Goal: Check status: Check status

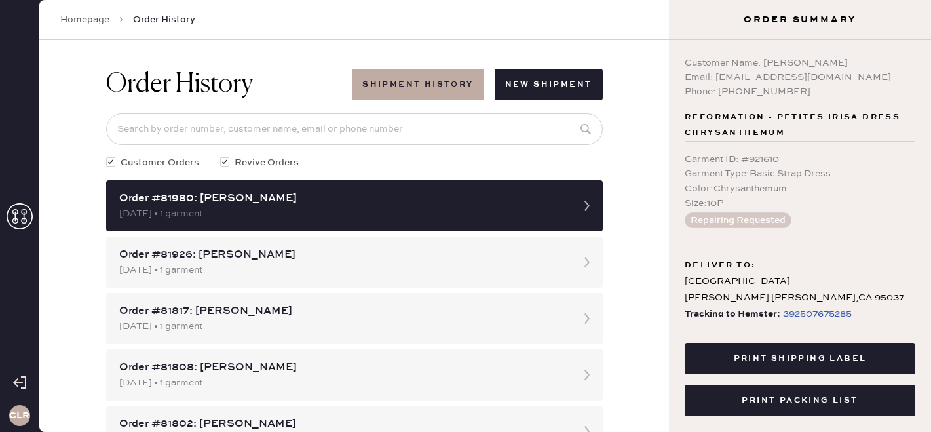
click at [18, 213] on icon at bounding box center [20, 216] width 26 height 26
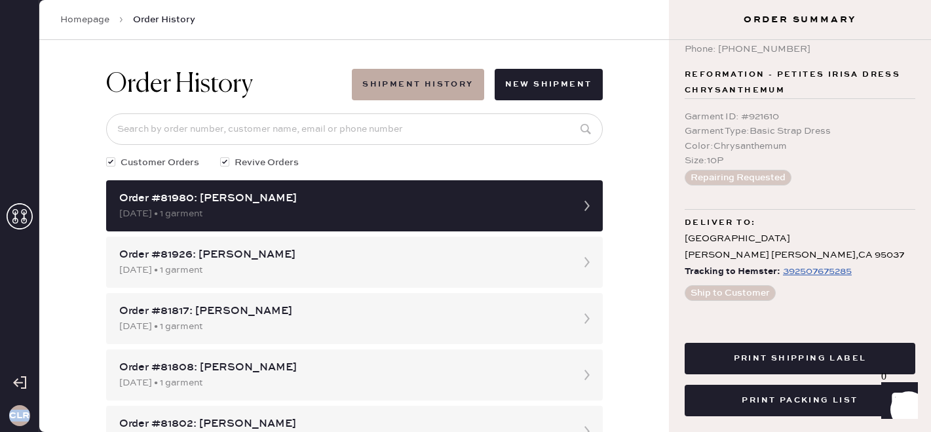
click at [18, 213] on icon at bounding box center [20, 216] width 26 height 26
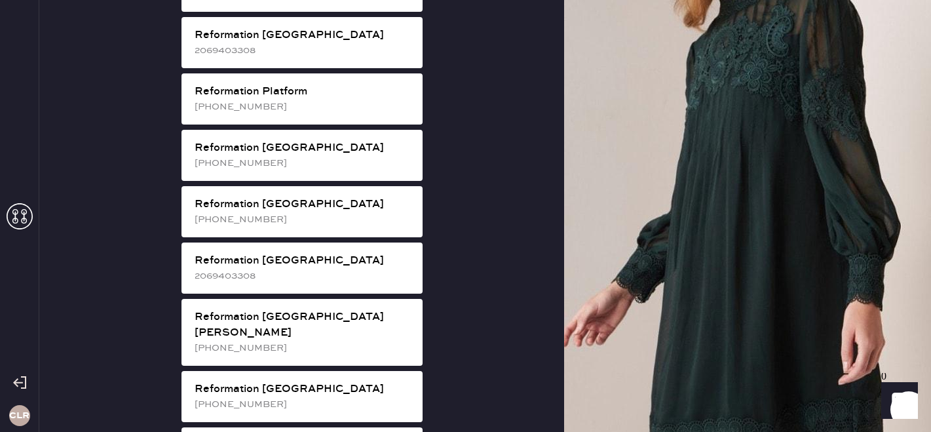
scroll to position [2455, 0]
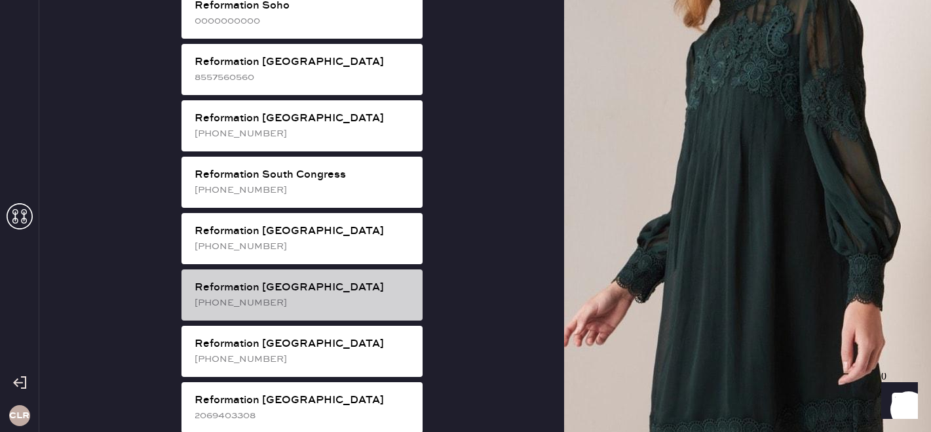
click at [305, 269] on div "Reformation [GEOGRAPHIC_DATA] [PHONE_NUMBER]" at bounding box center [301, 294] width 241 height 51
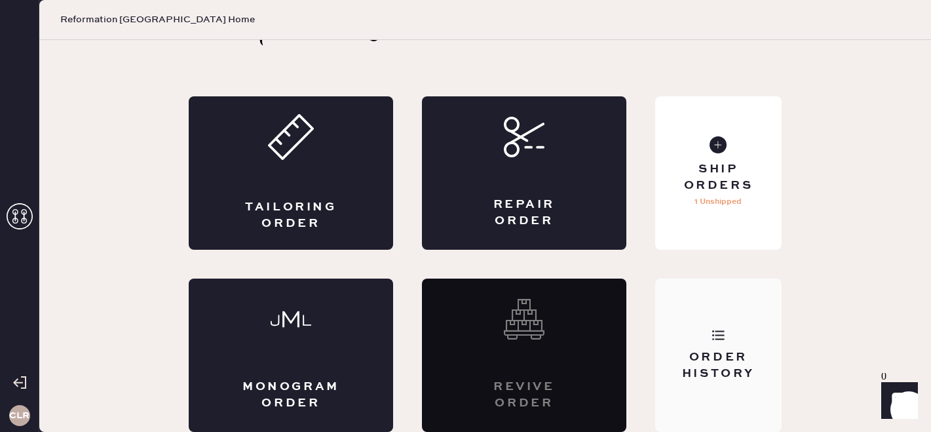
click at [751, 349] on div "Order History" at bounding box center [718, 365] width 105 height 33
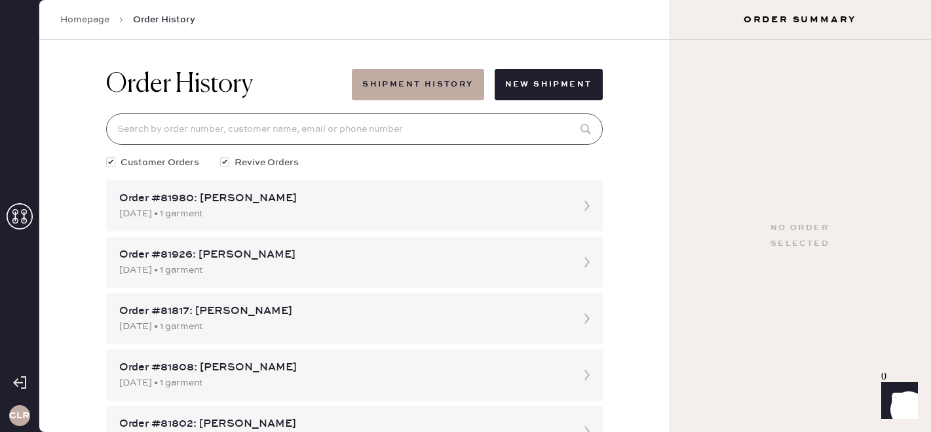
click at [304, 132] on input at bounding box center [354, 128] width 497 height 31
paste input "Hemster Order #81517"
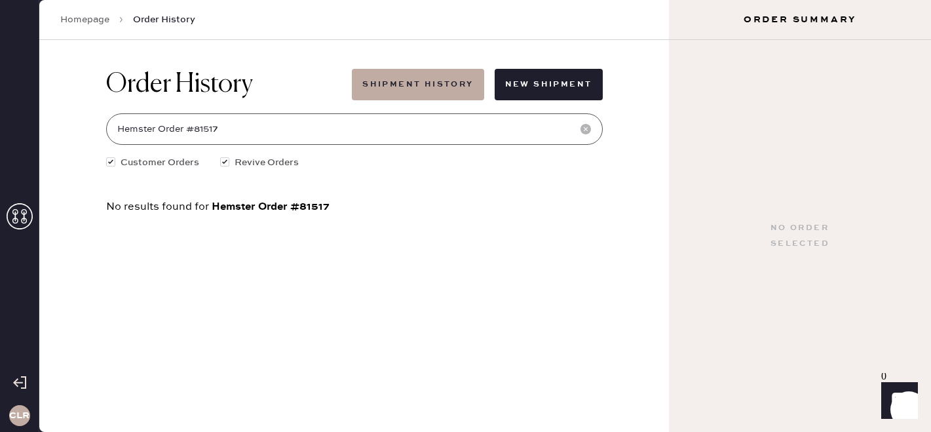
drag, startPoint x: 193, startPoint y: 128, endPoint x: 0, endPoint y: 139, distance: 193.6
click at [0, 139] on div "CLR Homepage Order History Order History Shipment History New Shipment Hemster …" at bounding box center [465, 216] width 931 height 432
click at [162, 138] on input "Hemster Order #81517" at bounding box center [354, 128] width 497 height 31
drag, startPoint x: 195, startPoint y: 131, endPoint x: 96, endPoint y: 131, distance: 98.3
click at [96, 131] on div "Order History Shipment History New Shipment Hemster Order #81517 Customer Order…" at bounding box center [355, 140] width 518 height 201
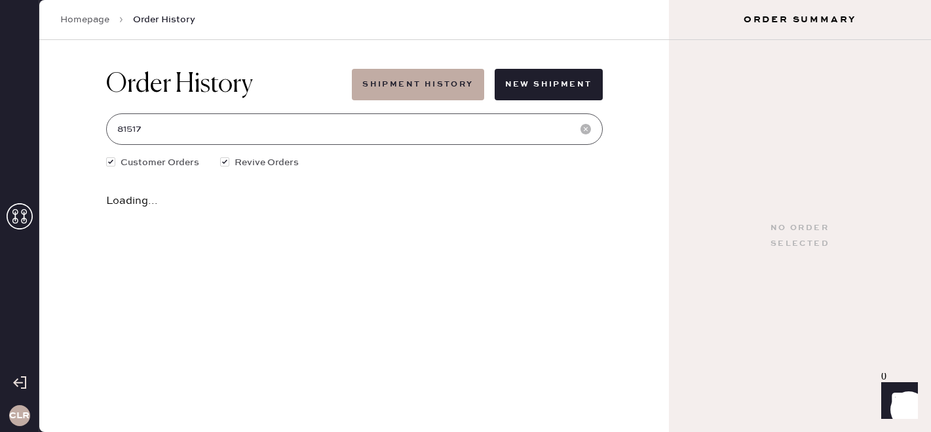
click at [209, 124] on input "81517" at bounding box center [354, 128] width 497 height 31
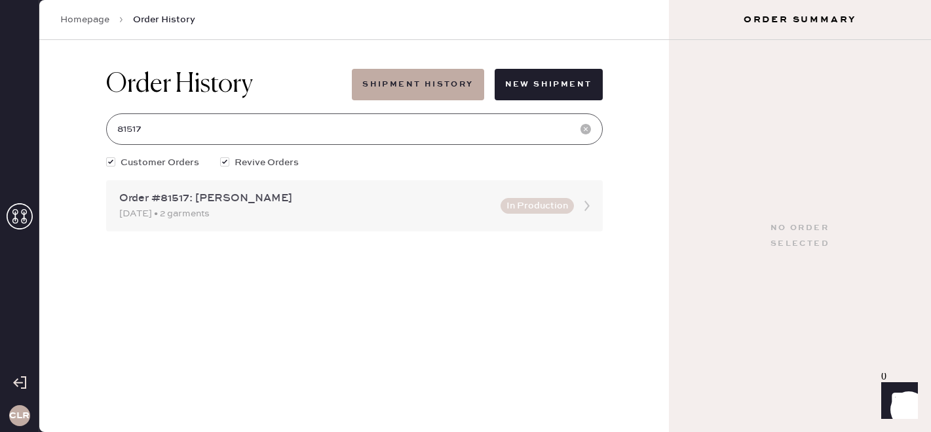
type input "81517"
click at [375, 203] on div "Order #81517: [PERSON_NAME]" at bounding box center [305, 199] width 373 height 16
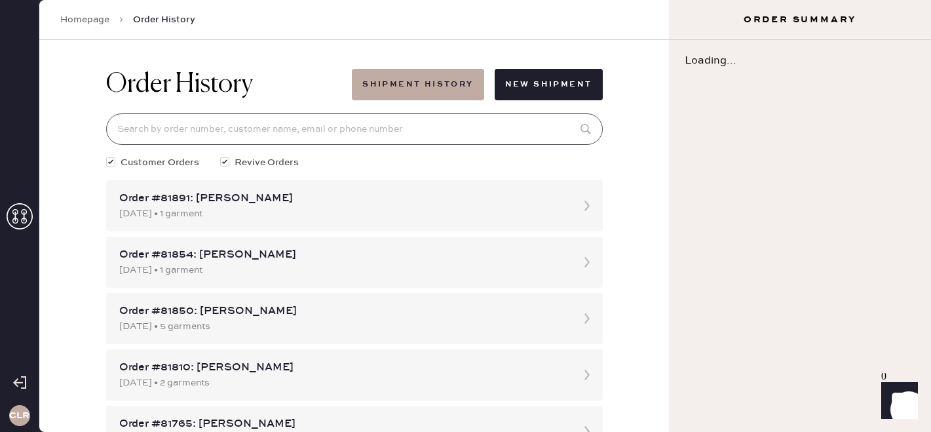
click at [235, 125] on input at bounding box center [354, 128] width 497 height 31
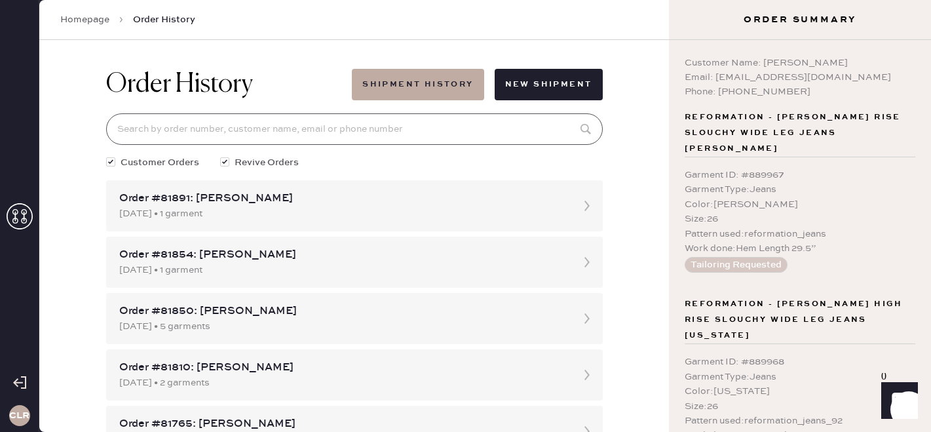
paste input "Hemster Order #81517"
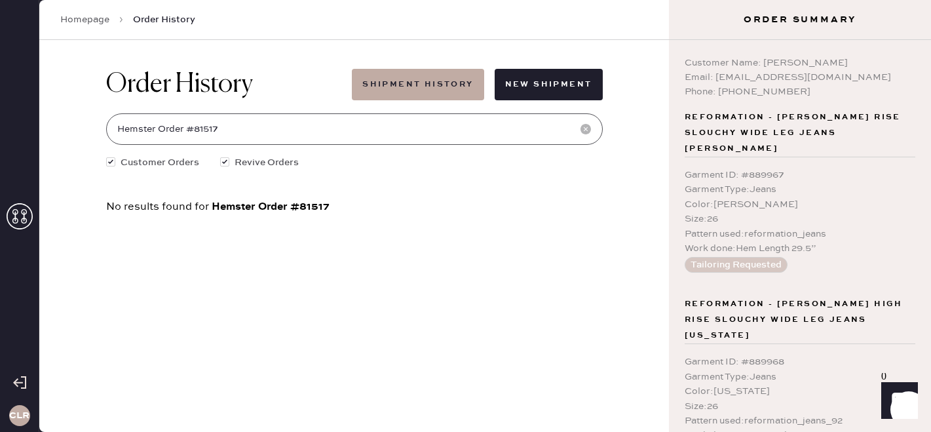
drag, startPoint x: 193, startPoint y: 128, endPoint x: 93, endPoint y: 128, distance: 99.6
click at [93, 128] on div "Order History Shipment History New Shipment Hemster Order #81517 Customer Order…" at bounding box center [354, 236] width 630 height 392
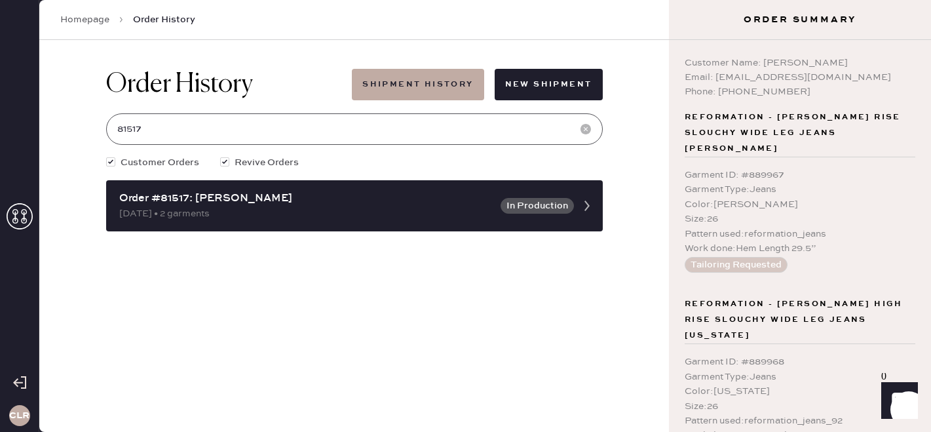
type input "81517"
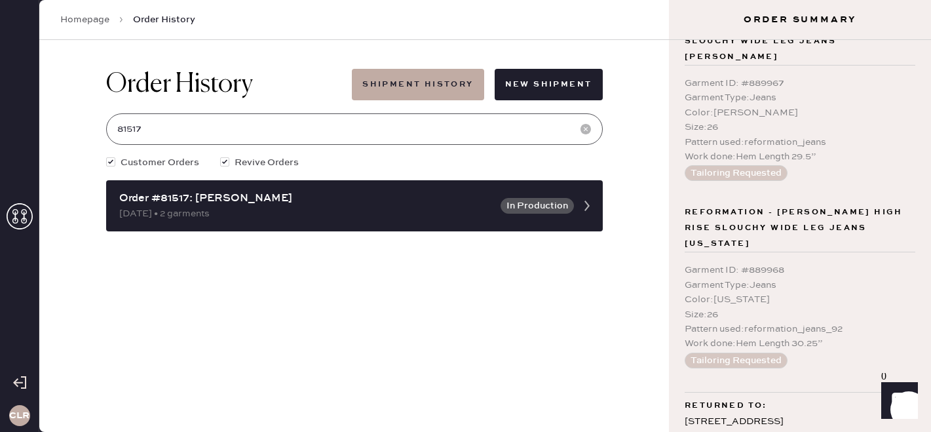
scroll to position [128, 0]
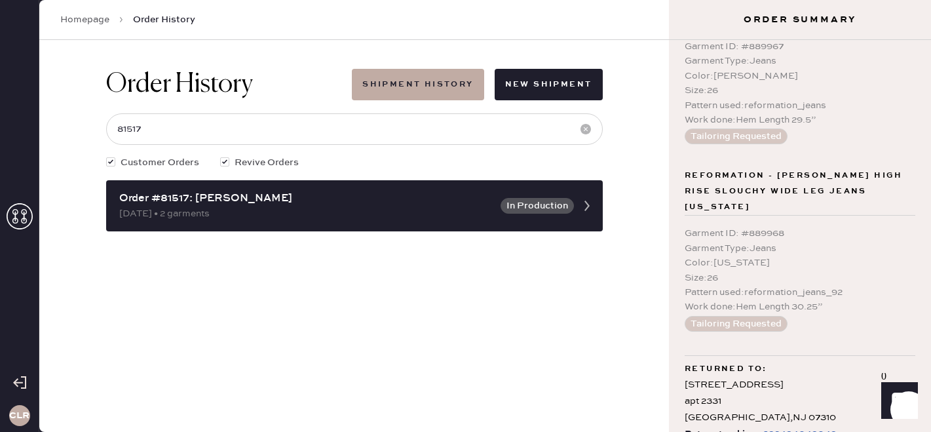
click at [782, 426] on div "392494049049" at bounding box center [800, 434] width 74 height 16
click at [20, 216] on icon at bounding box center [20, 216] width 26 height 26
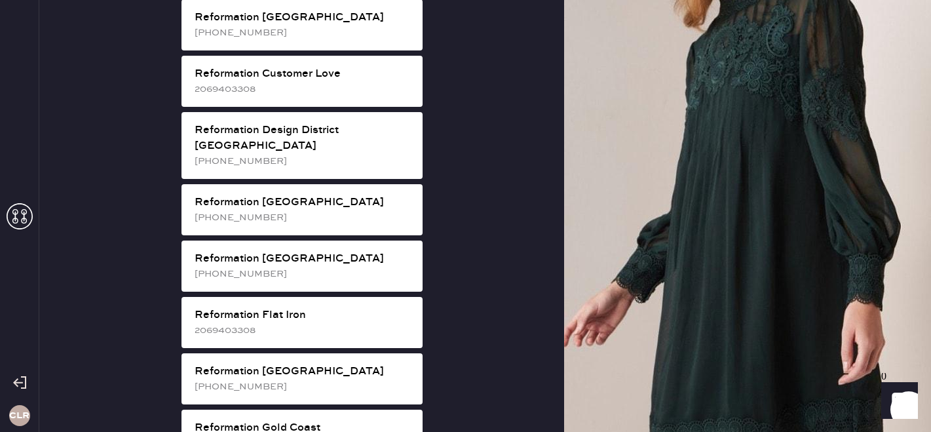
scroll to position [649, 0]
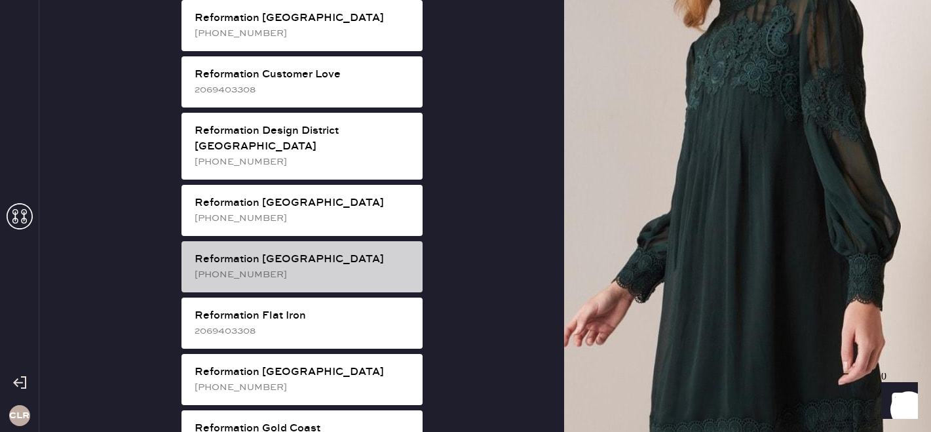
click at [273, 252] on div "Reformation [GEOGRAPHIC_DATA]" at bounding box center [304, 260] width 218 height 16
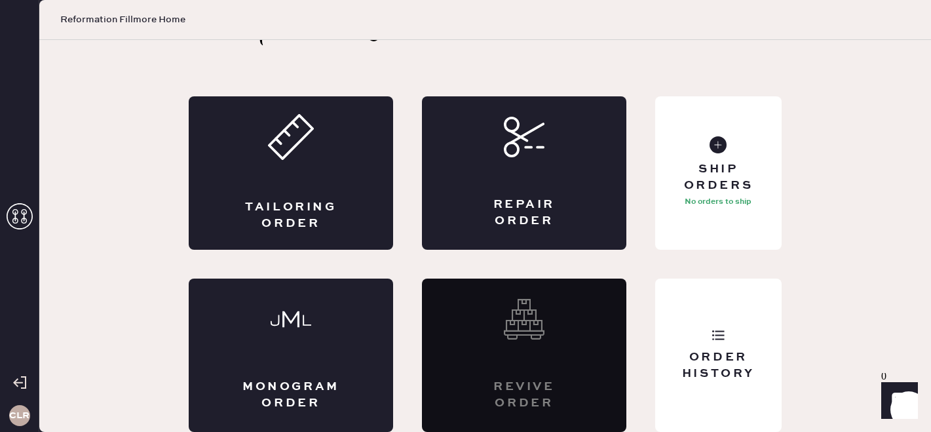
scroll to position [43, 0]
click at [740, 368] on div "Order History" at bounding box center [718, 365] width 105 height 33
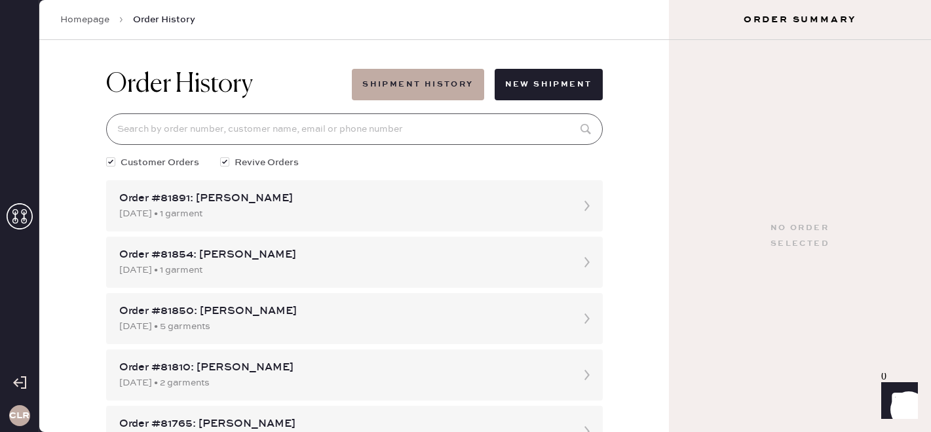
click at [371, 132] on input at bounding box center [354, 128] width 497 height 31
paste input "81023"
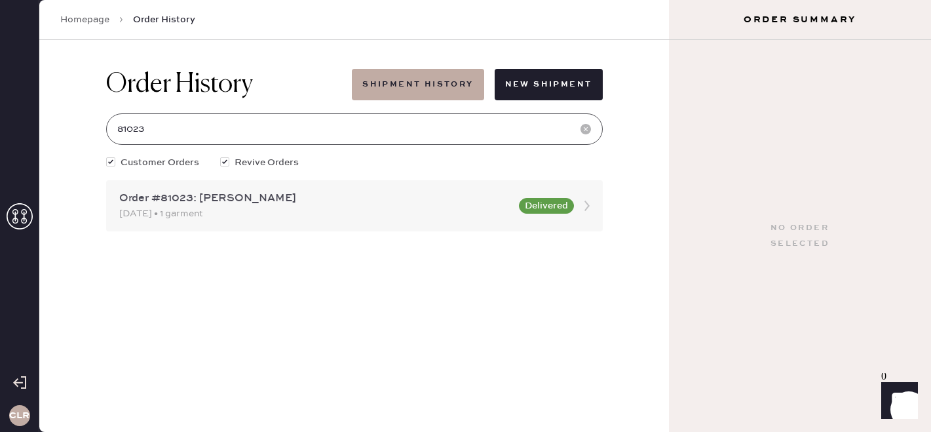
type input "81023"
click at [355, 201] on div "Order #81023: [PERSON_NAME]" at bounding box center [315, 199] width 392 height 16
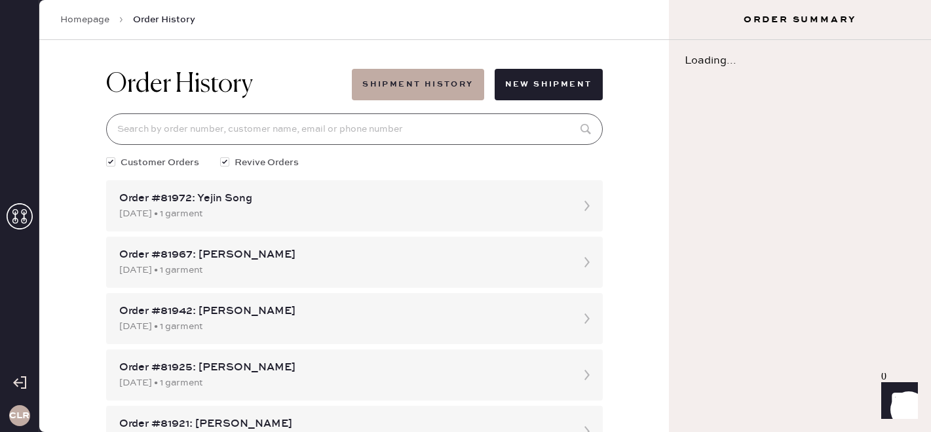
click at [311, 131] on input at bounding box center [354, 128] width 497 height 31
paste input "81023"
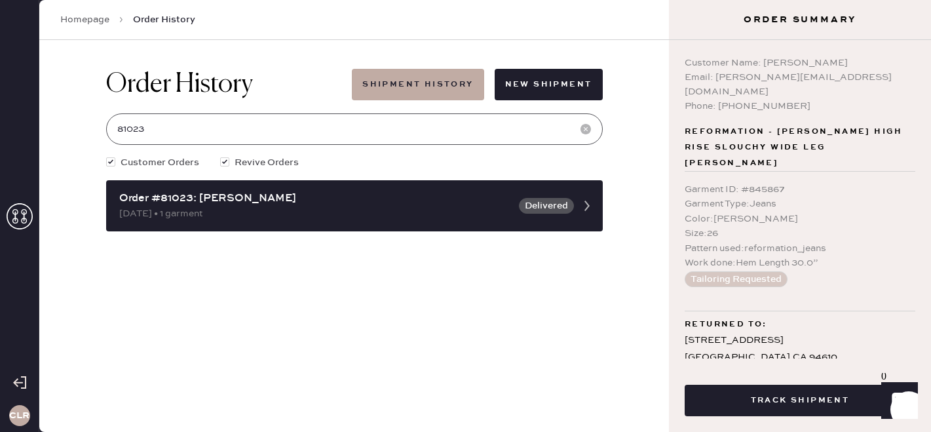
type input "81023"
